Goal: Task Accomplishment & Management: Complete application form

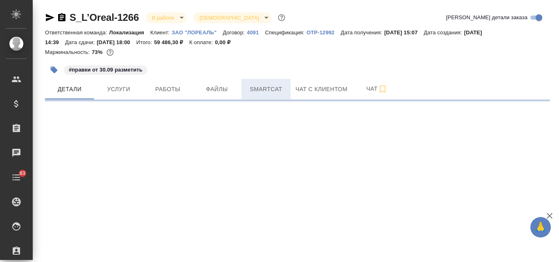
select select "RU"
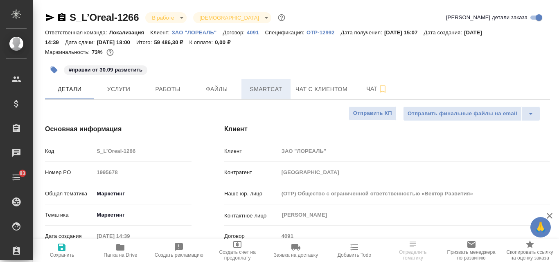
type textarea "x"
type input "Локализация"
type input "Муталимов Марк"
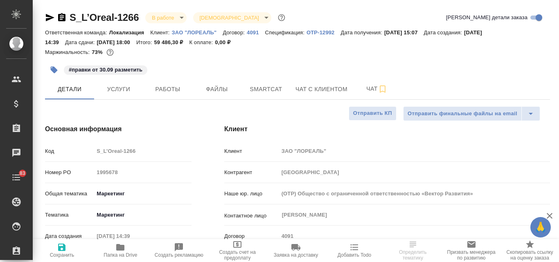
type input "Сеитов Павел"
click at [120, 89] on span "Услуги" at bounding box center [118, 89] width 39 height 10
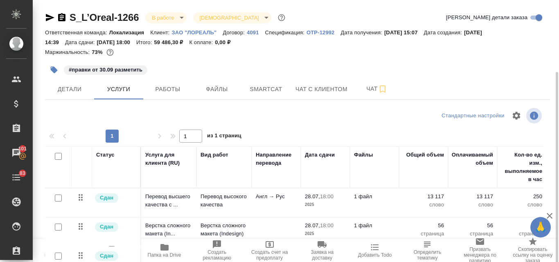
scroll to position [41, 0]
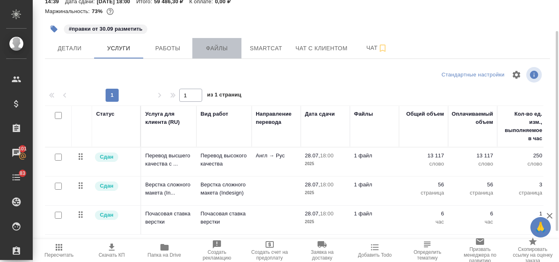
click at [215, 54] on button "Файлы" at bounding box center [216, 48] width 49 height 20
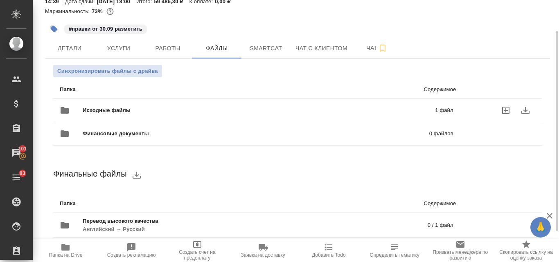
click at [166, 110] on span "Исходные файлы" at bounding box center [183, 110] width 200 height 8
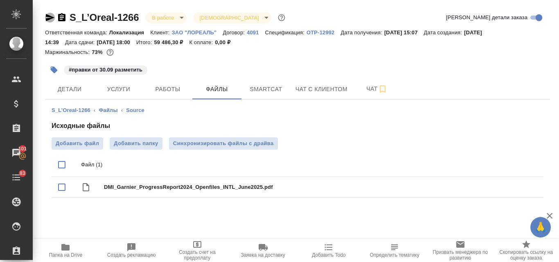
click at [50, 18] on icon "button" at bounding box center [50, 18] width 10 height 10
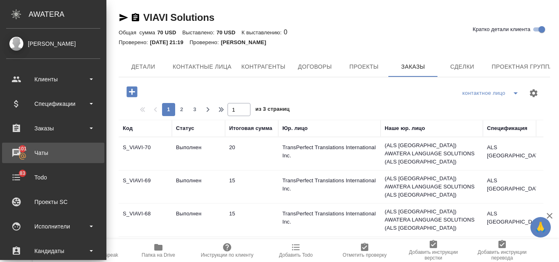
click at [14, 155] on div "Чаты" at bounding box center [53, 153] width 94 height 12
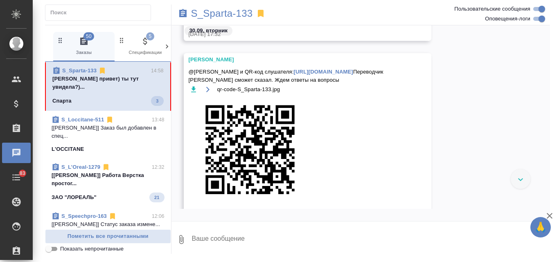
scroll to position [864, 0]
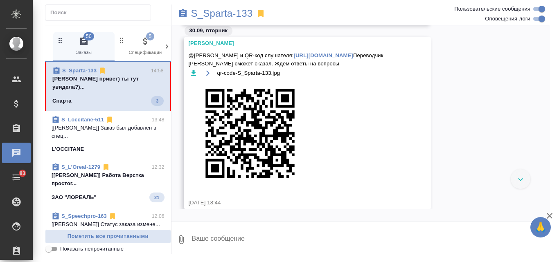
click at [120, 96] on div "Спарта 3" at bounding box center [107, 101] width 111 height 10
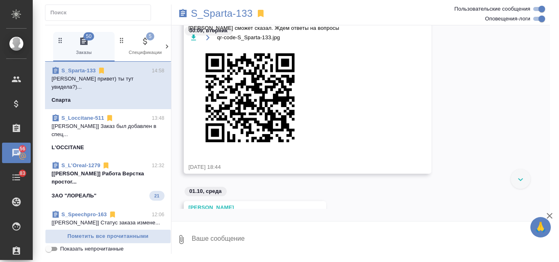
scroll to position [969, 0]
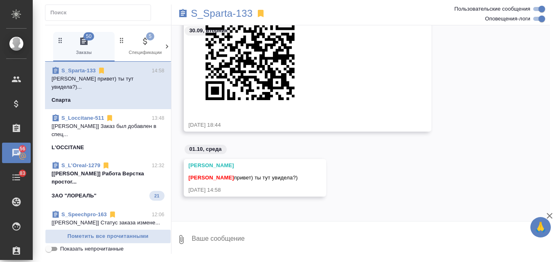
click at [207, 244] on textarea at bounding box center [371, 240] width 360 height 28
type textarea "Увидела"
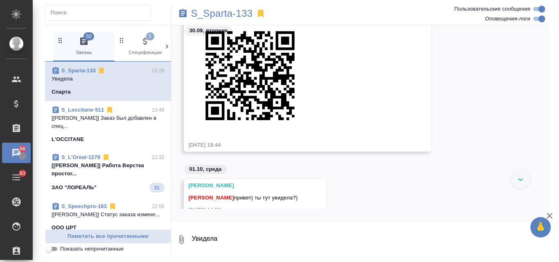
scroll to position [886, 0]
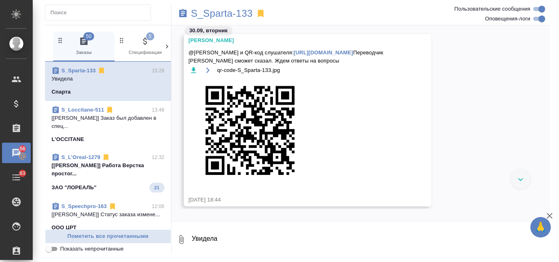
click at [195, 75] on icon "button" at bounding box center [194, 70] width 8 height 8
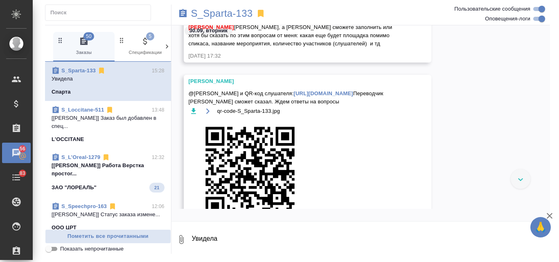
scroll to position [763, 0]
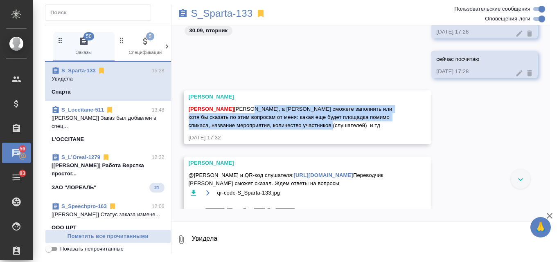
drag, startPoint x: 240, startPoint y: 109, endPoint x: 359, endPoint y: 128, distance: 120.2
click at [359, 128] on div "Валяева Анна Аня, а бриф сможете заполнить или хотя бы сказать по этим вопросам…" at bounding box center [296, 116] width 215 height 27
copy span "а бриф сможете заполнить или хотя бы сказать по этим вопросам от меня: какая ещ…"
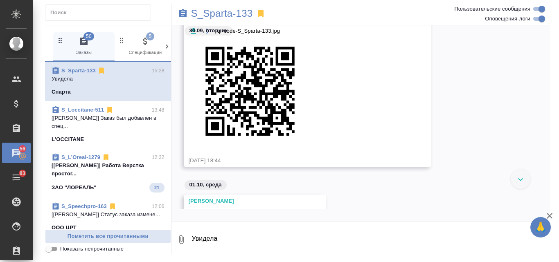
scroll to position [886, 0]
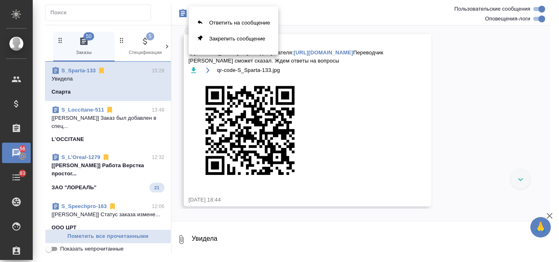
click at [321, 83] on div at bounding box center [279, 131] width 559 height 262
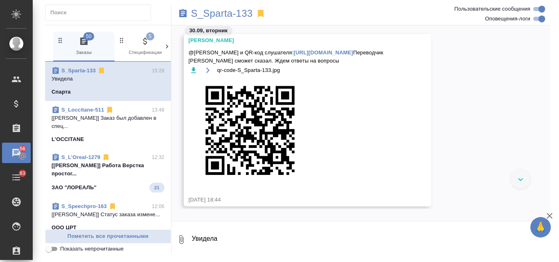
drag, startPoint x: 377, startPoint y: 59, endPoint x: 187, endPoint y: 62, distance: 190.0
click at [187, 62] on div "Федотова Ирина @Валяева Анна Ссылка и QR-код слушателя: https://speakus.online/…" at bounding box center [308, 120] width 248 height 173
click at [342, 106] on div "qr-code-S_Sparta-133.jpg" at bounding box center [296, 128] width 215 height 127
drag, startPoint x: 373, startPoint y: 59, endPoint x: 190, endPoint y: 64, distance: 183.1
click at [187, 65] on div "Федотова Ирина @Валяева Анна Ссылка и QR-код слушателя: https://speakus.online/…" at bounding box center [308, 120] width 248 height 173
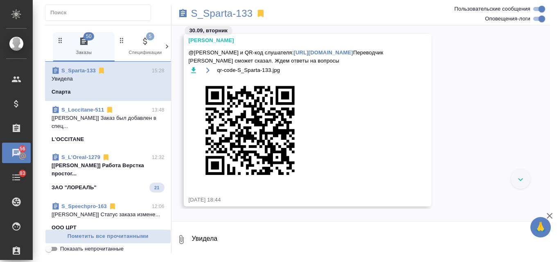
copy link "https://speakus.online/listener/dc509b1a-0dfe-5749-8457-4723033fbea3"
drag, startPoint x: 231, startPoint y: 51, endPoint x: 306, endPoint y: 52, distance: 74.5
click at [306, 52] on span "@Валяева Анна Ссылка и QR-код слушателя: https://speakus.online/listener/dc509b…" at bounding box center [296, 57] width 215 height 16
copy span "Ссылка и QR-код слушателя:"
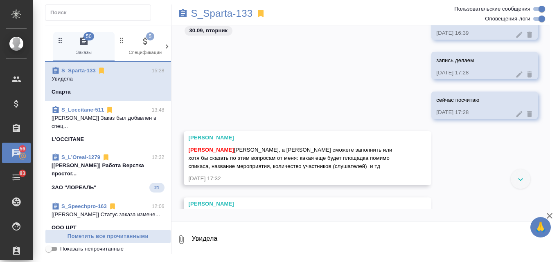
scroll to position [763, 0]
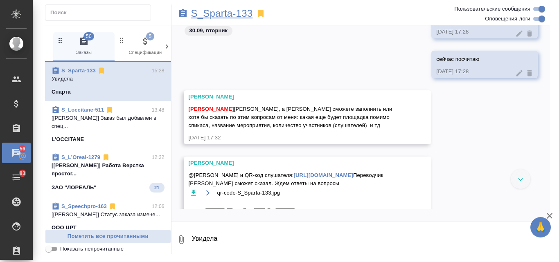
click at [224, 12] on p "S_Sparta-133" at bounding box center [222, 13] width 62 height 8
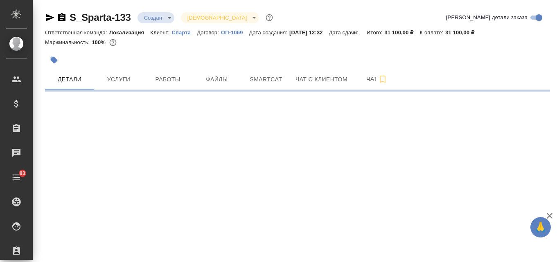
select select "RU"
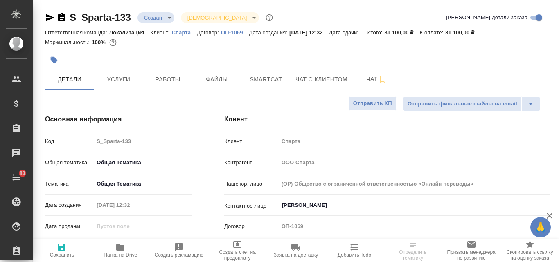
type textarea "x"
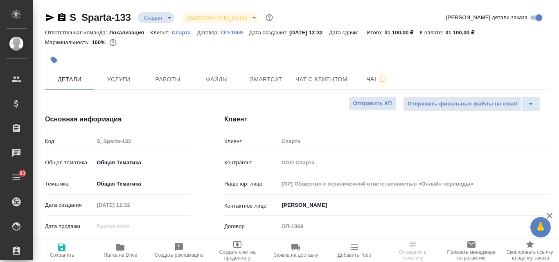
type textarea "x"
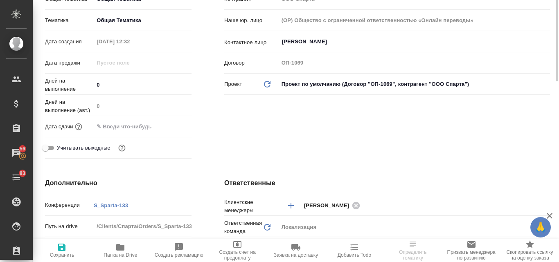
scroll to position [123, 0]
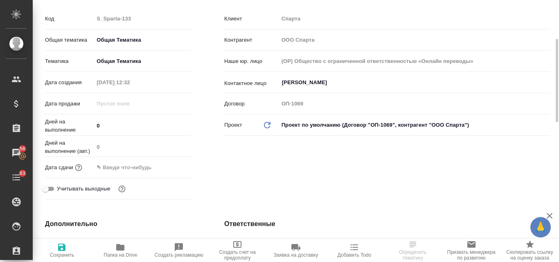
select select "RU"
type textarea "x"
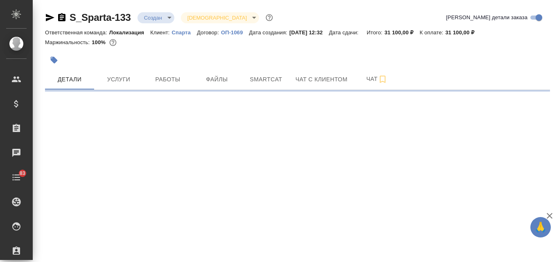
select select "RU"
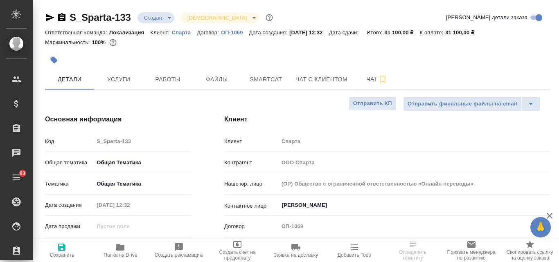
type textarea "x"
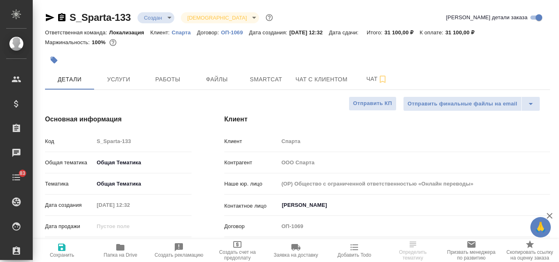
type textarea "x"
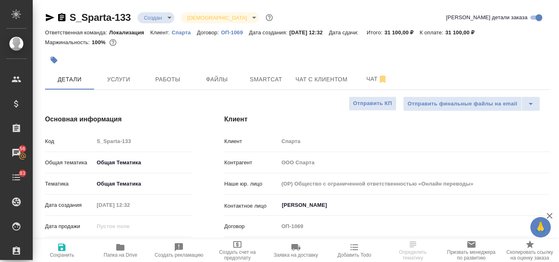
type textarea "x"
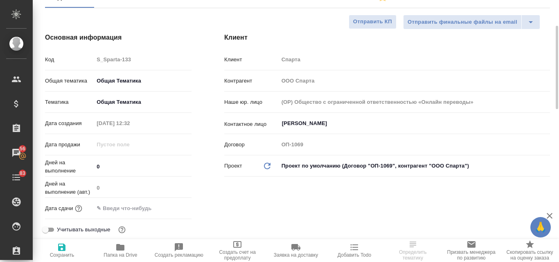
click at [118, 208] on input "text" at bounding box center [130, 209] width 72 height 12
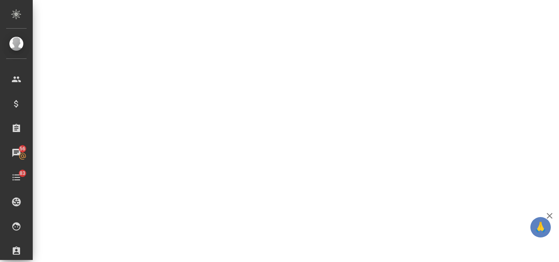
scroll to position [0, 0]
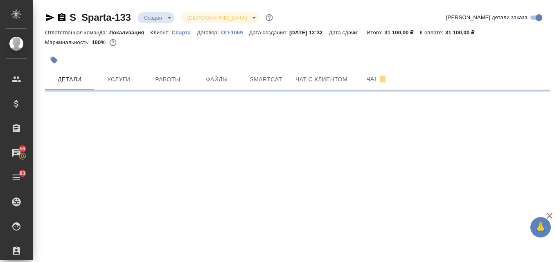
select select "RU"
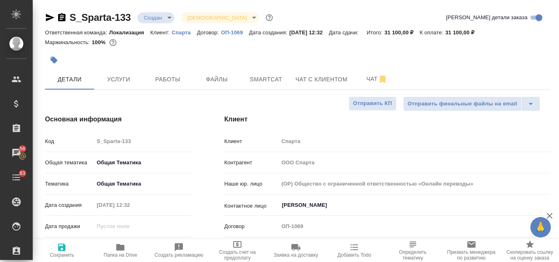
scroll to position [123, 0]
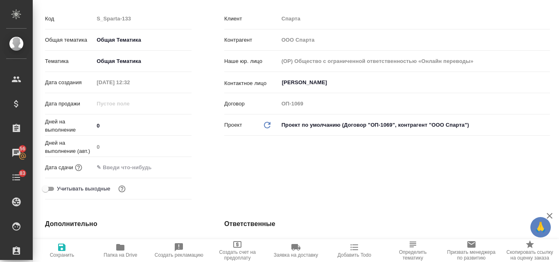
type textarea "x"
click at [111, 166] on input "text" at bounding box center [130, 168] width 72 height 12
click at [164, 167] on icon "button" at bounding box center [168, 167] width 10 height 10
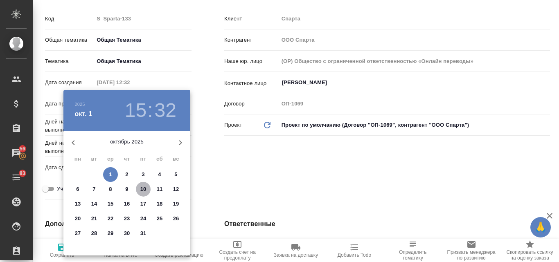
click at [143, 188] on p "10" at bounding box center [143, 190] width 6 height 8
type input "10.10.2025 15:32"
type textarea "x"
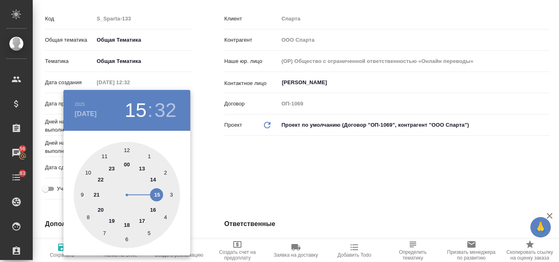
click at [126, 149] on div at bounding box center [127, 195] width 106 height 106
type input "10.10.2025 12:32"
type textarea "x"
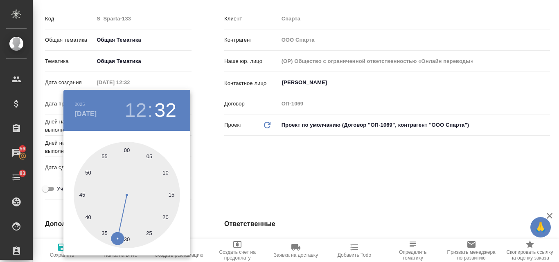
click at [127, 150] on div at bounding box center [127, 195] width 106 height 106
type input "10.10.2025 12:00"
type textarea "x"
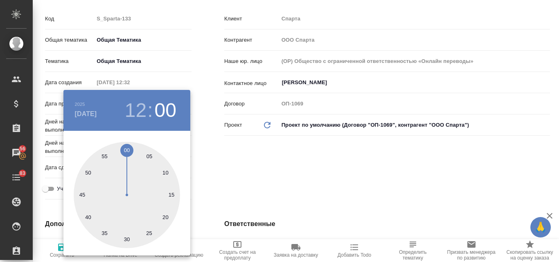
click at [286, 185] on div at bounding box center [279, 131] width 559 height 262
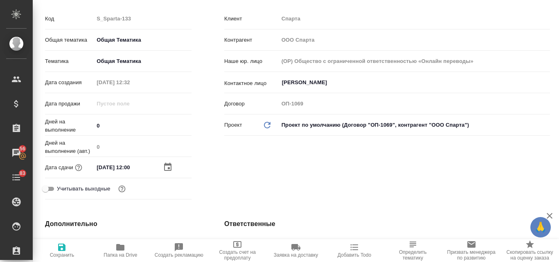
click at [65, 249] on icon "button" at bounding box center [61, 247] width 7 height 7
type textarea "x"
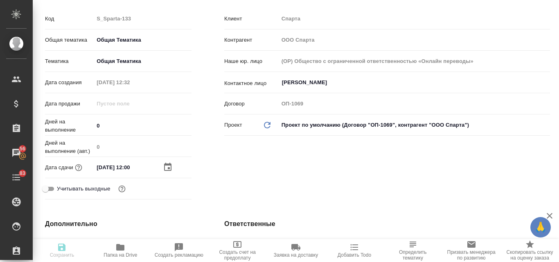
type textarea "x"
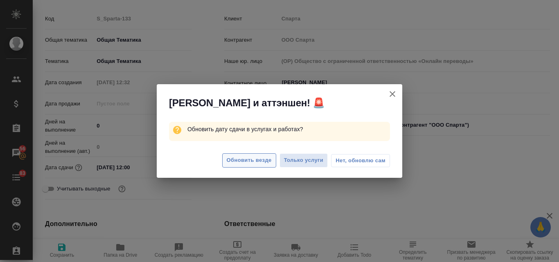
click at [267, 162] on span "Обновить везде" at bounding box center [249, 160] width 45 height 9
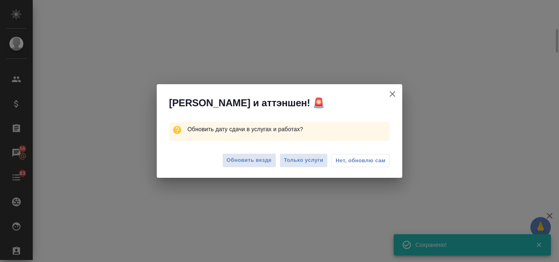
scroll to position [116, 0]
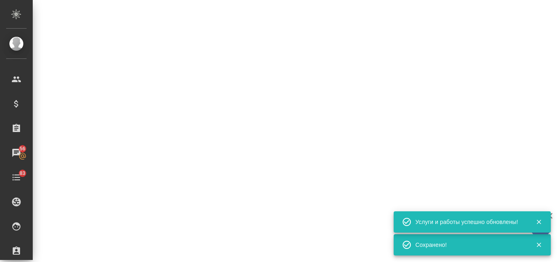
select select "RU"
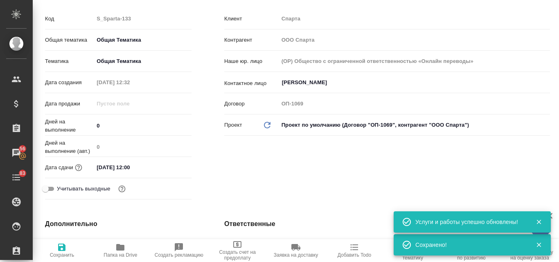
scroll to position [0, 0]
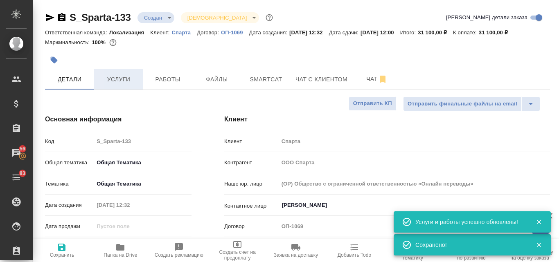
click at [127, 83] on span "Услуги" at bounding box center [118, 80] width 39 height 10
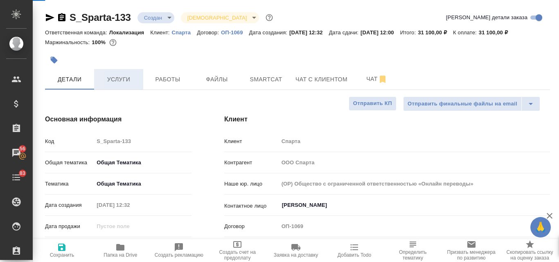
type textarea "x"
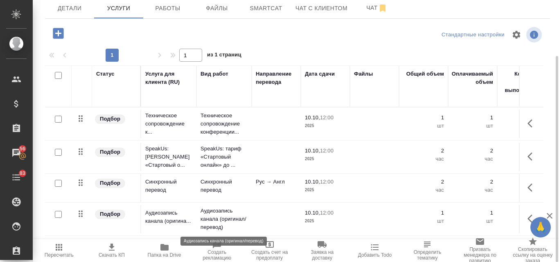
scroll to position [1, 0]
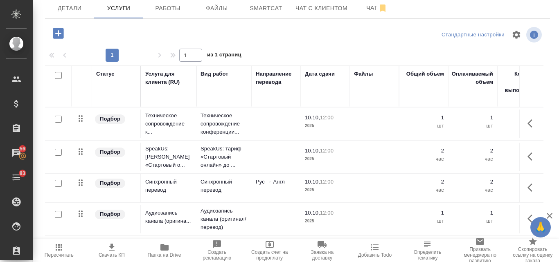
click at [113, 247] on icon "button" at bounding box center [112, 247] width 6 height 7
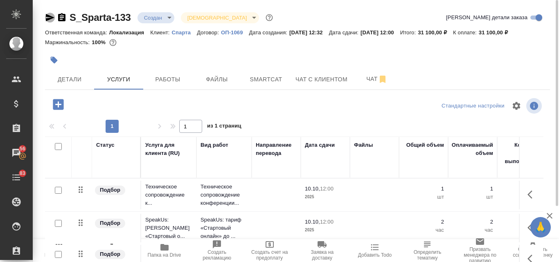
click at [49, 16] on icon "button" at bounding box center [50, 17] width 9 height 7
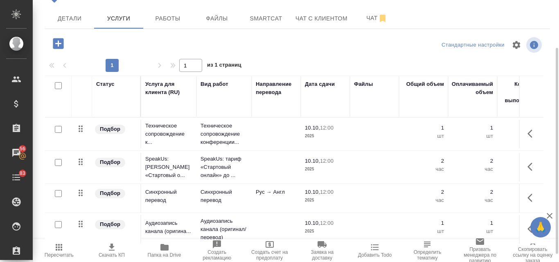
scroll to position [71, 0]
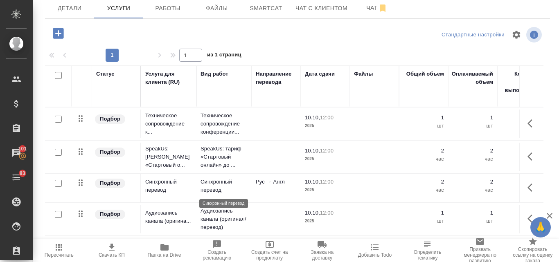
click at [210, 190] on p "Синхронный перевод" at bounding box center [224, 186] width 47 height 16
click at [210, 189] on p "Синхронный перевод" at bounding box center [224, 186] width 47 height 16
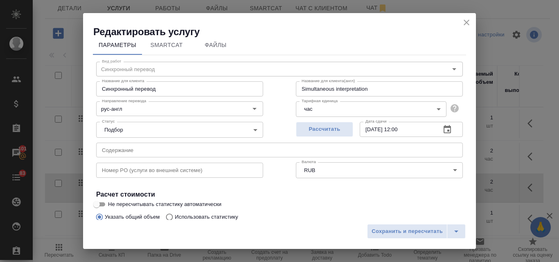
scroll to position [0, 0]
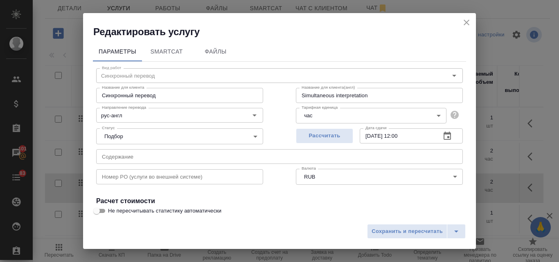
click at [466, 26] on icon "close" at bounding box center [467, 23] width 10 height 10
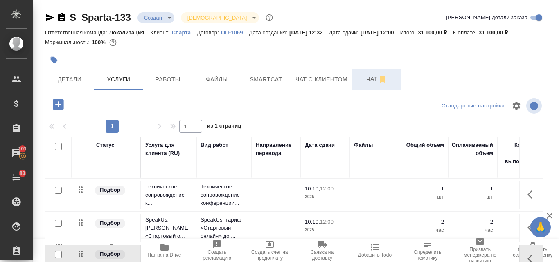
click at [370, 82] on span "Чат" at bounding box center [376, 79] width 39 height 10
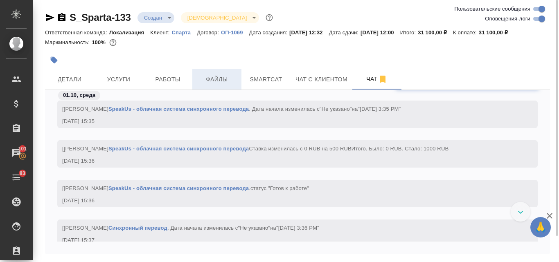
scroll to position [1129, 0]
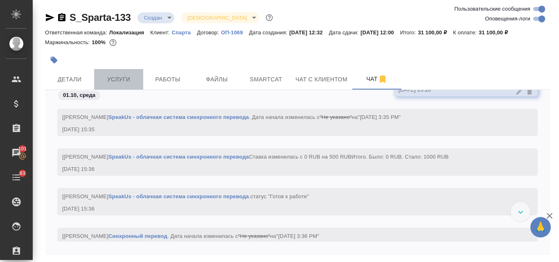
click at [133, 81] on span "Услуги" at bounding box center [118, 80] width 39 height 10
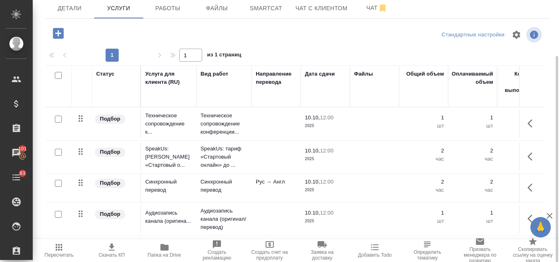
scroll to position [1, 0]
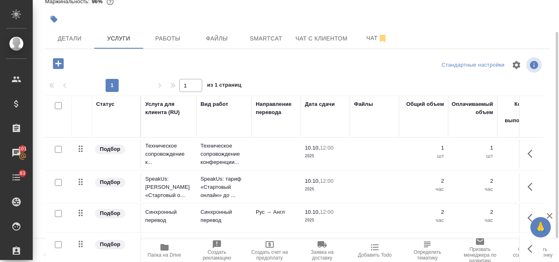
scroll to position [1, 0]
click at [160, 35] on span "Работы" at bounding box center [167, 39] width 39 height 10
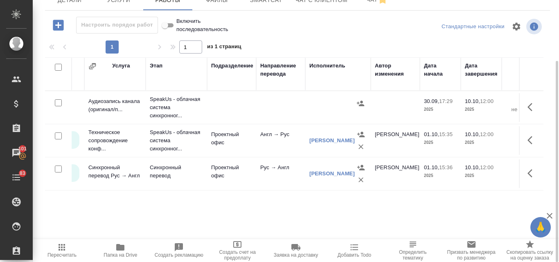
scroll to position [0, 82]
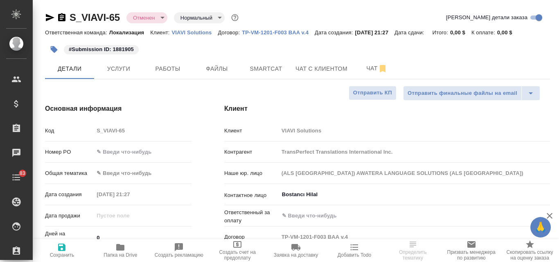
select select "RU"
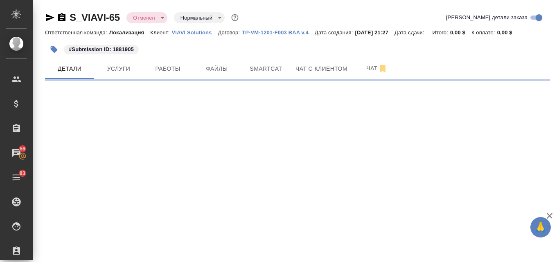
select select "RU"
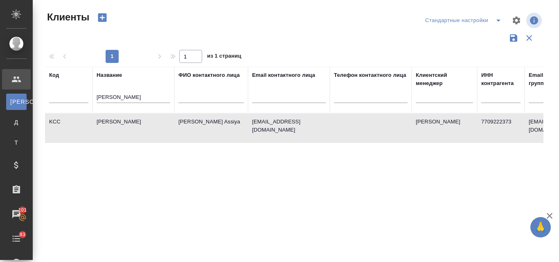
select select "RU"
drag, startPoint x: 117, startPoint y: 99, endPoint x: 88, endPoint y: 96, distance: 28.8
click at [88, 96] on tr "Код Название [PERSON_NAME] ФИО контактного лица Email контактного лица Телефон …" at bounding box center [354, 90] width 619 height 47
type input "м"
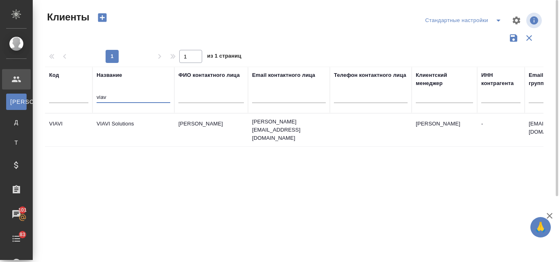
type input "viav"
click at [114, 124] on td "VIAVI Solutions" at bounding box center [134, 130] width 82 height 29
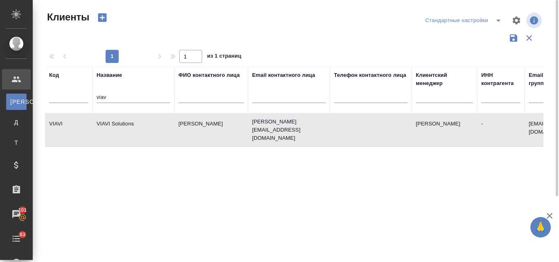
click at [114, 124] on td "VIAVI Solutions" at bounding box center [134, 130] width 82 height 29
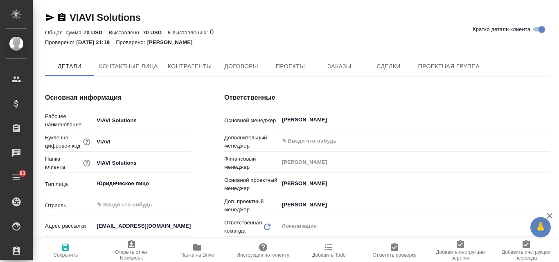
type input "(OTP) Общество с ограниченной ответственностью «Вектор Развития»"
type textarea "x"
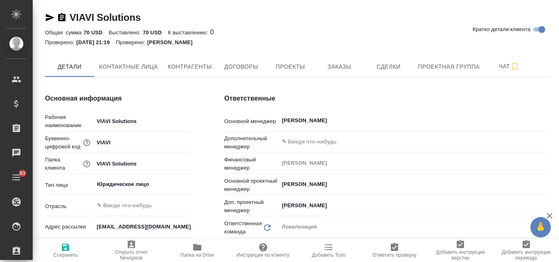
type textarea "x"
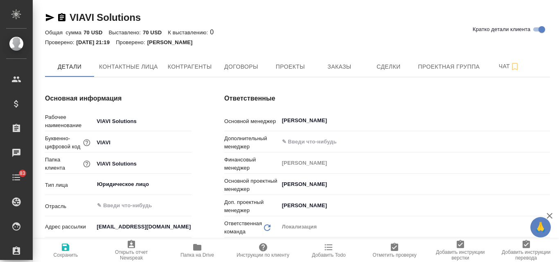
type textarea "x"
